Goal: Complete application form

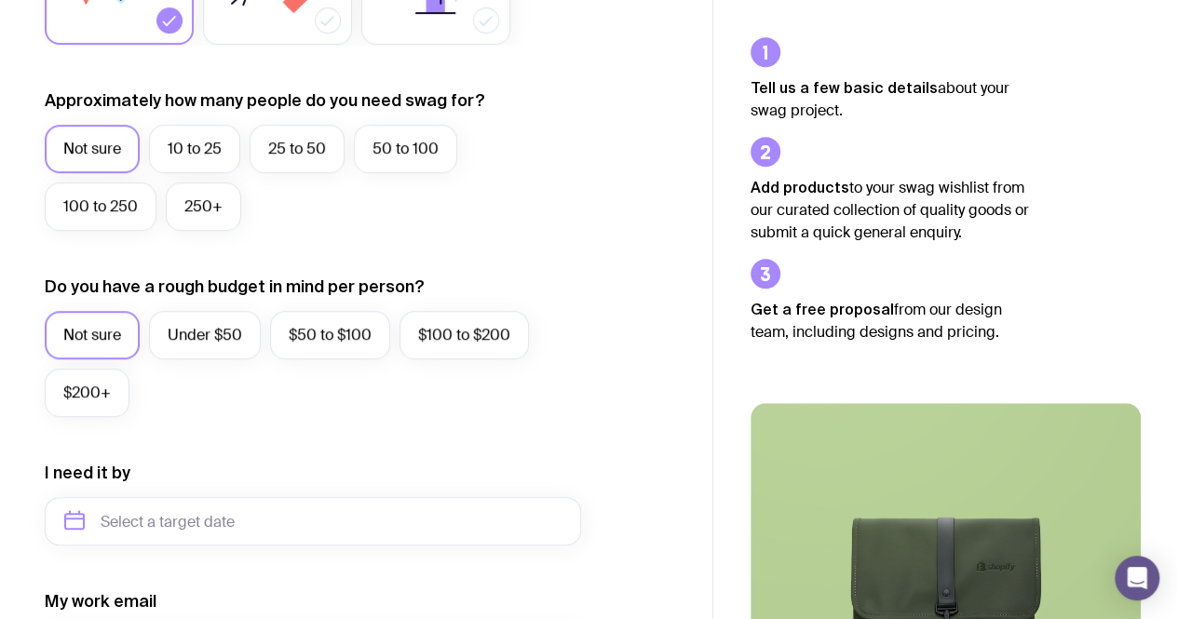
scroll to position [463, 0]
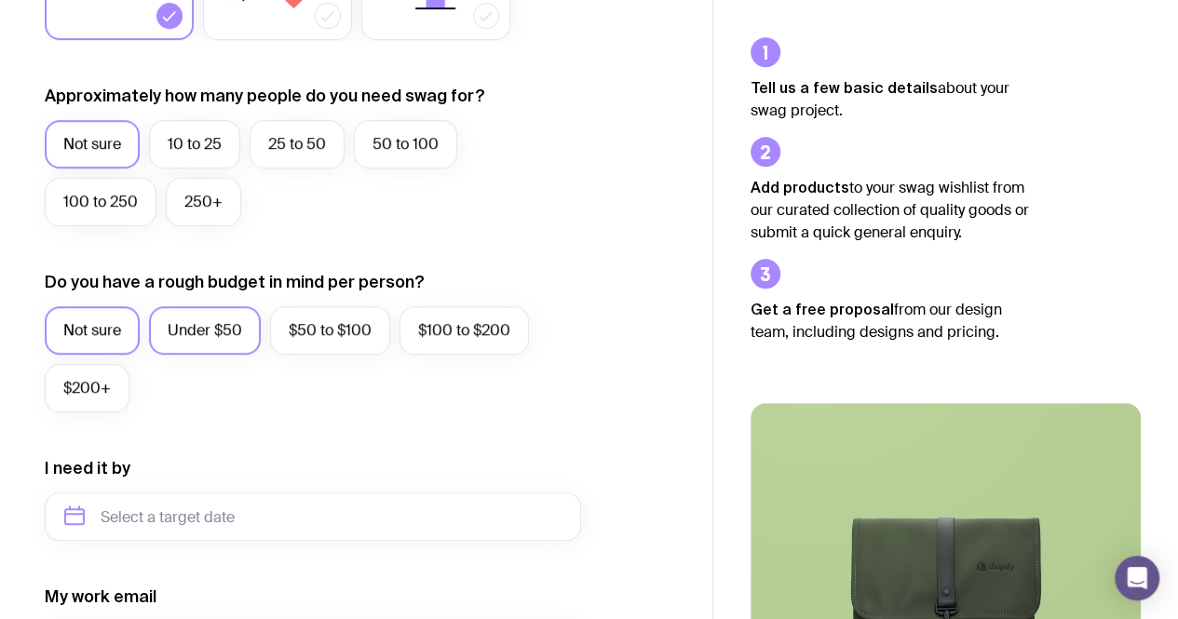
click at [221, 338] on label "Under $50" at bounding box center [205, 330] width 112 height 48
click at [0, 0] on input "Under $50" at bounding box center [0, 0] width 0 height 0
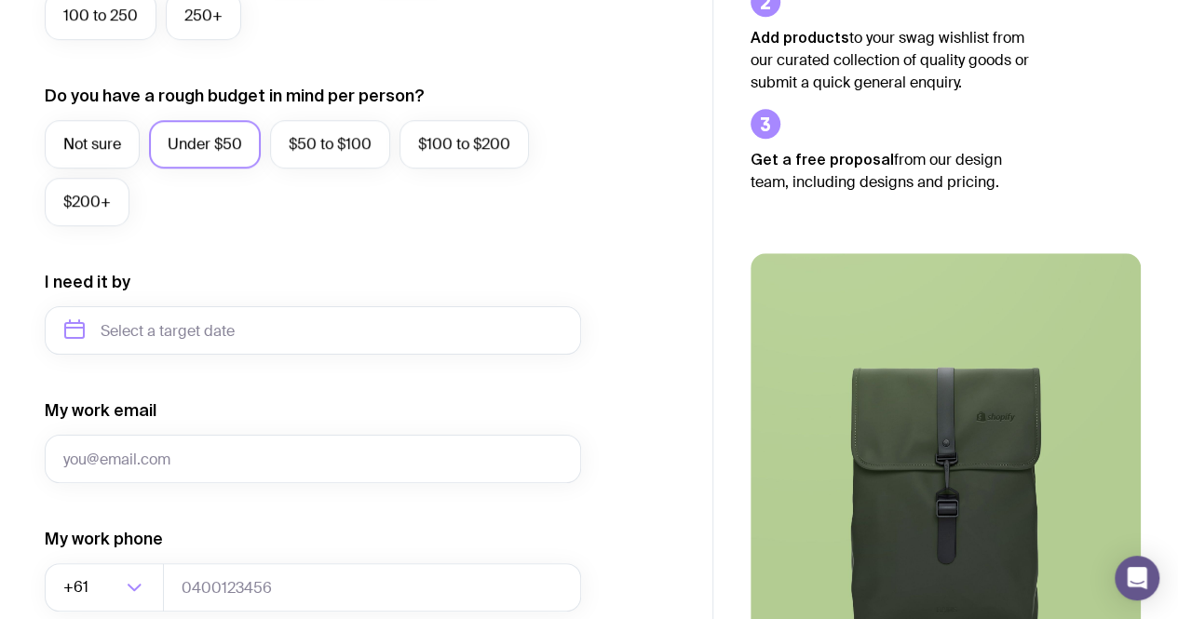
scroll to position [650, 0]
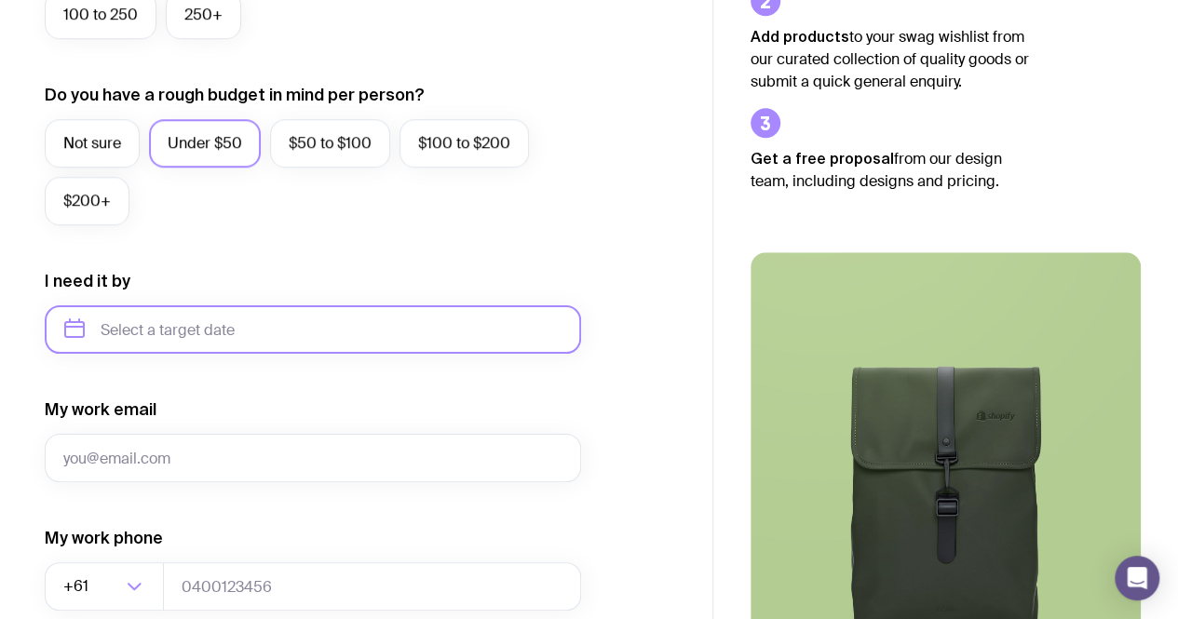
click at [211, 337] on input "text" at bounding box center [313, 330] width 537 height 48
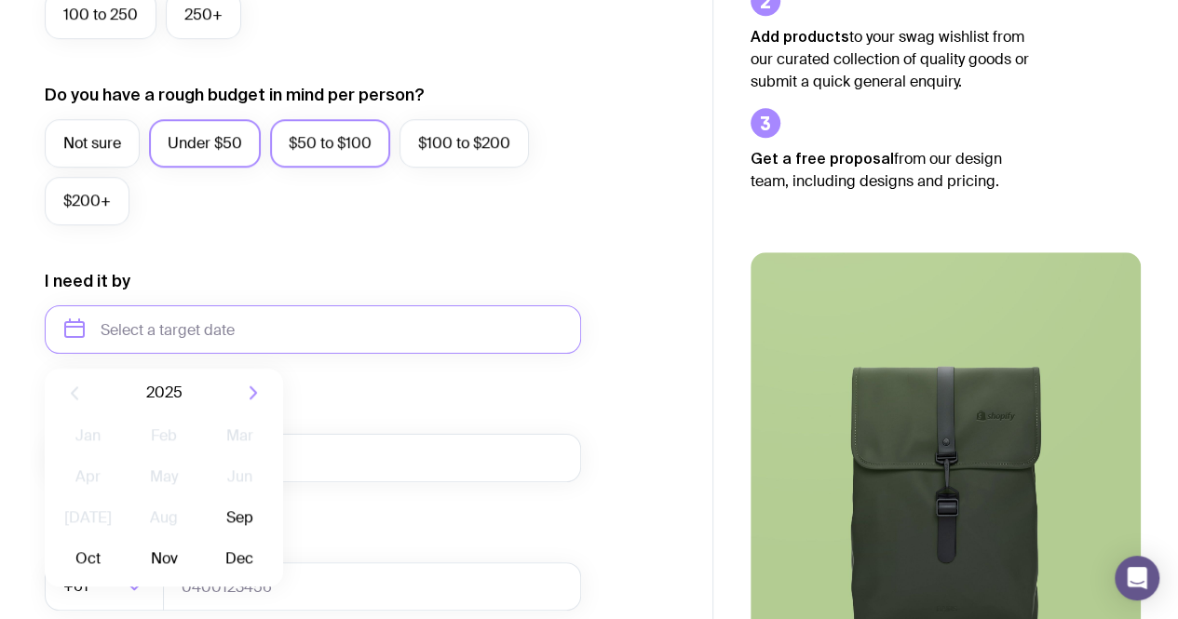
click at [334, 148] on label "$50 to $100" at bounding box center [330, 143] width 120 height 48
click at [0, 0] on input "$50 to $100" at bounding box center [0, 0] width 0 height 0
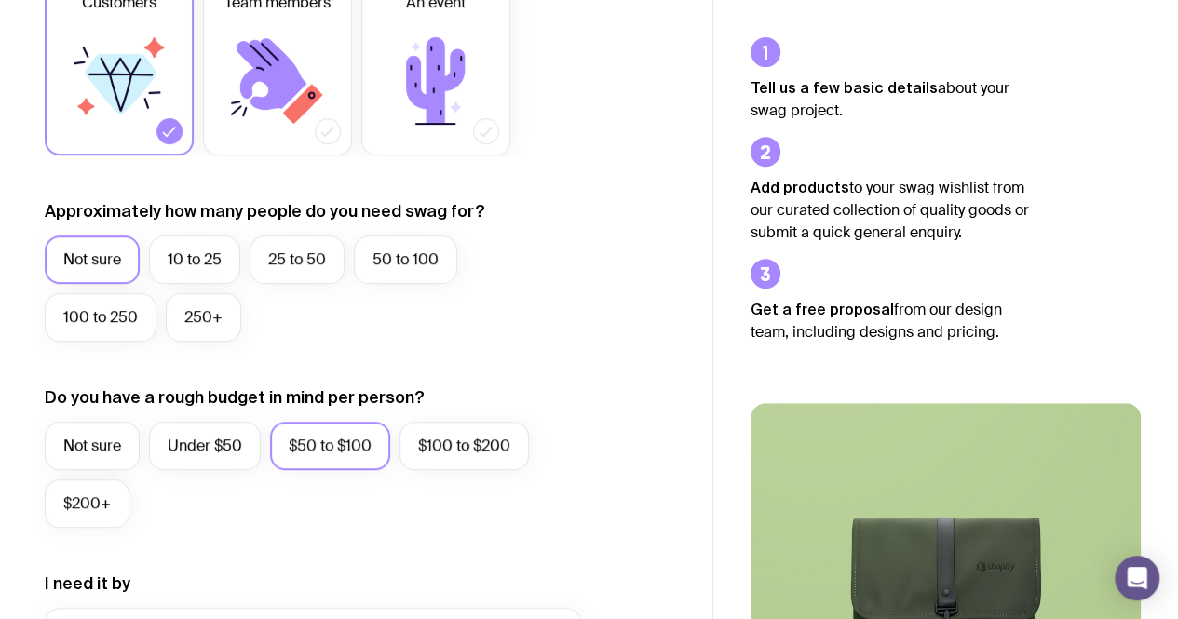
scroll to position [347, 0]
click at [211, 439] on label "Under $50" at bounding box center [205, 447] width 112 height 48
click at [0, 0] on input "Under $50" at bounding box center [0, 0] width 0 height 0
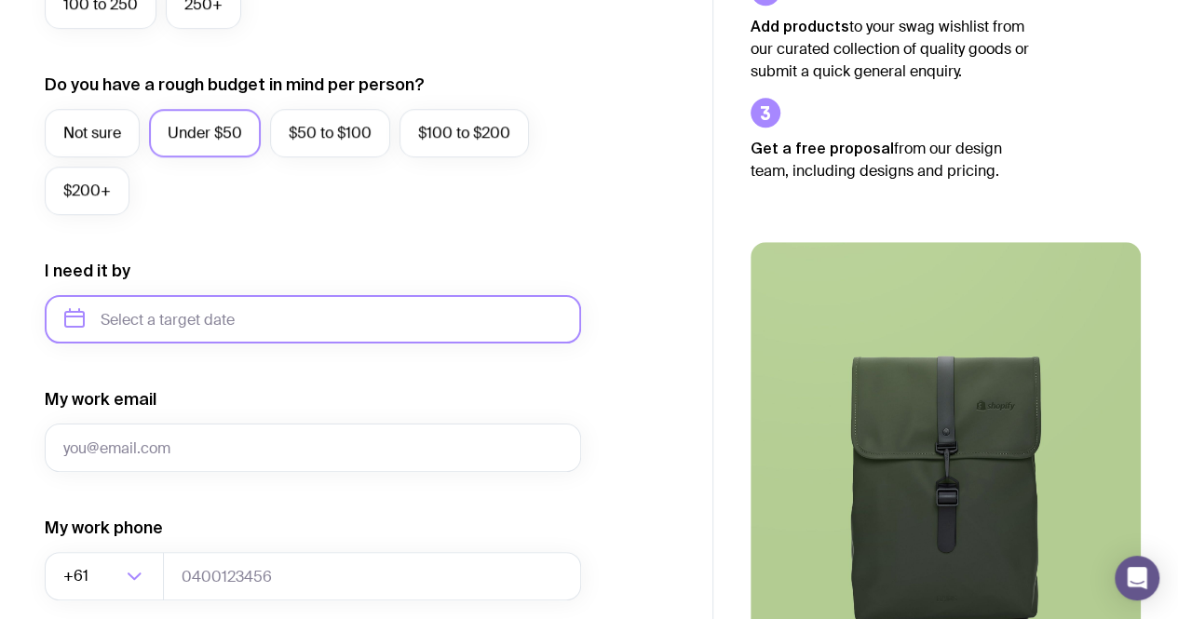
scroll to position [661, 0]
click at [216, 333] on input "text" at bounding box center [313, 318] width 537 height 48
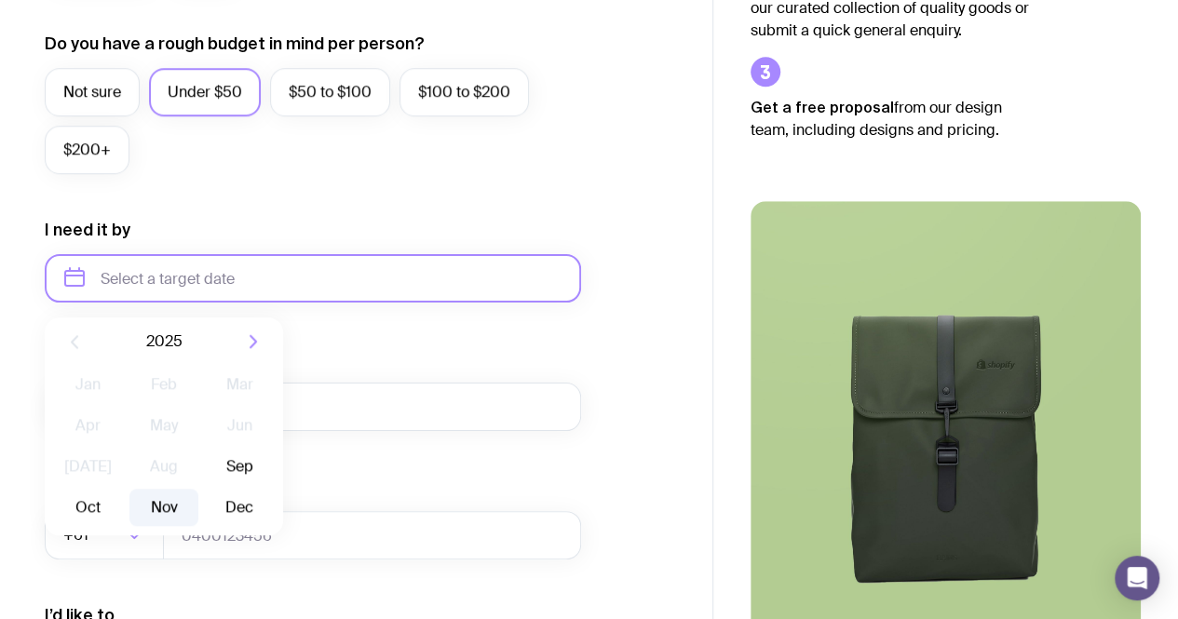
scroll to position [702, 0]
click at [122, 488] on button "Sep" at bounding box center [88, 506] width 68 height 37
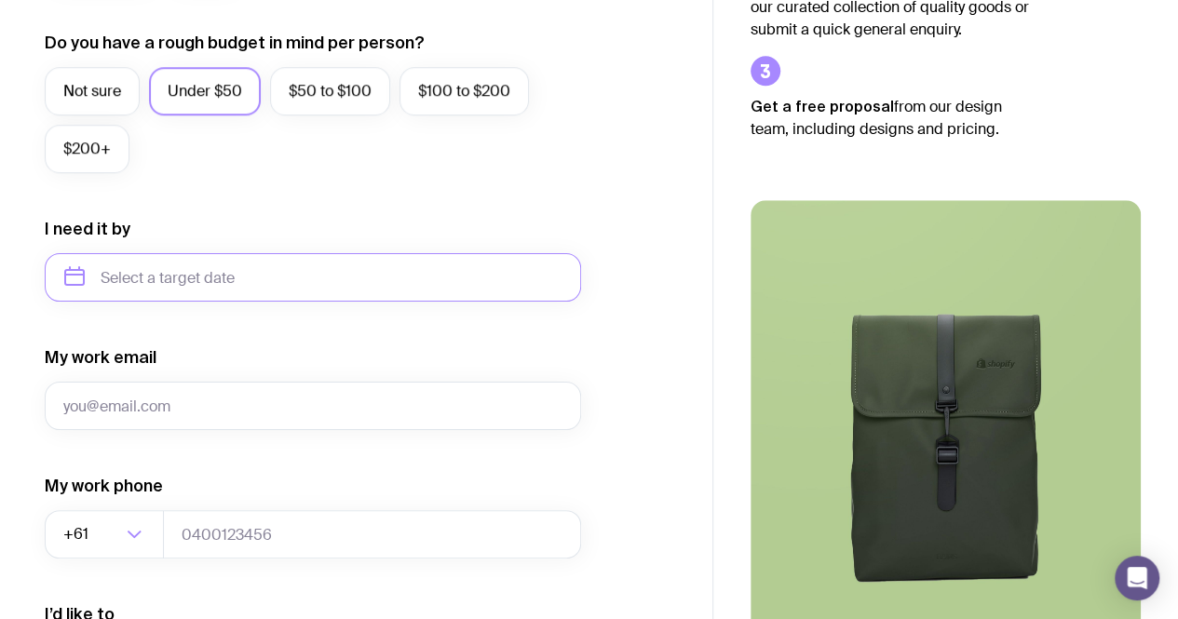
type input "[DATE]"
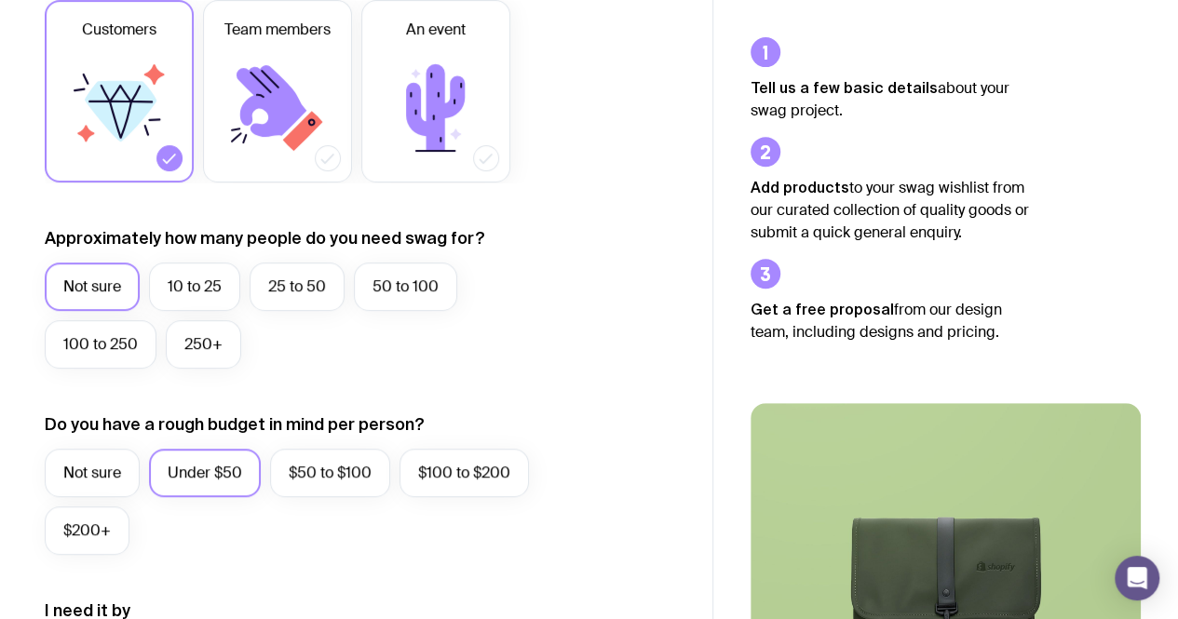
scroll to position [0, 0]
